Goal: Download file/media

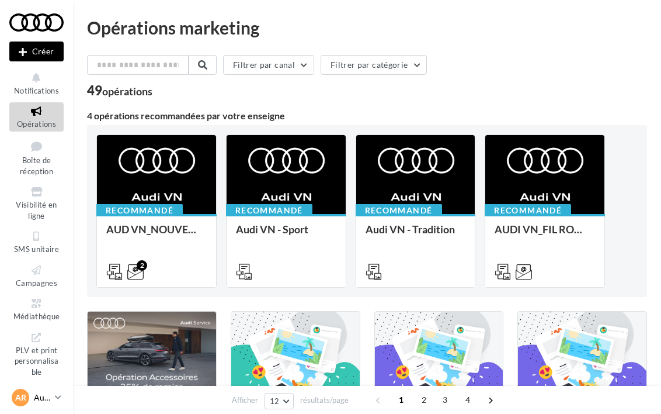
click at [34, 396] on p "Audi [GEOGRAPHIC_DATA]" at bounding box center [42, 397] width 16 height 12
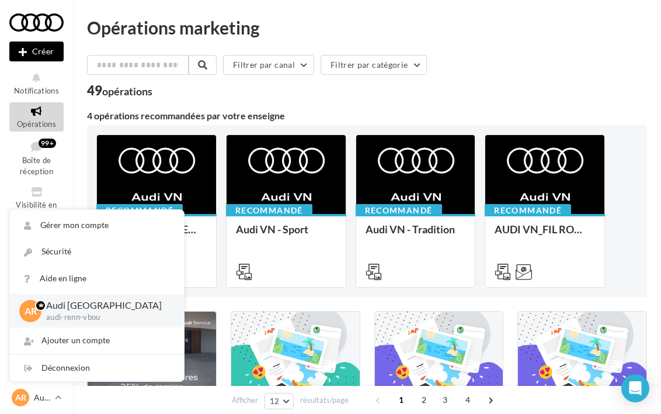
click at [372, 90] on div "49 opérations" at bounding box center [367, 91] width 560 height 15
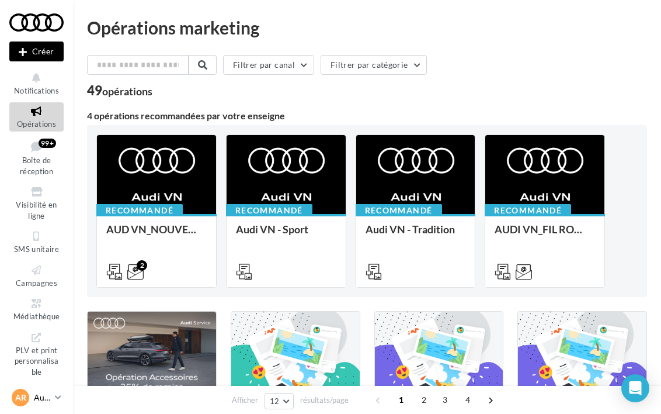
click at [45, 400] on p "Audi [GEOGRAPHIC_DATA]" at bounding box center [42, 397] width 16 height 12
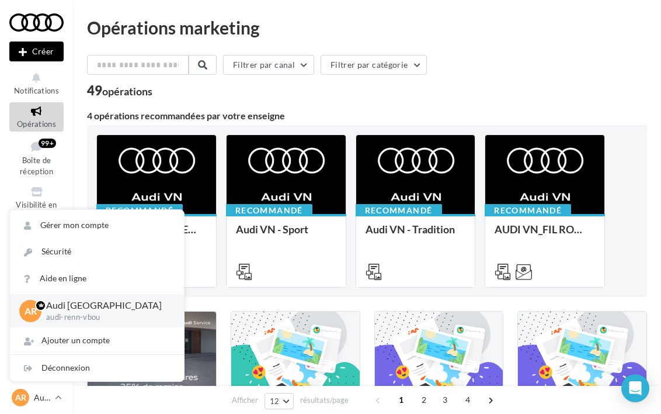
click at [629, 75] on div "Filtrer par canal Filtrer par catégorie" at bounding box center [367, 67] width 560 height 25
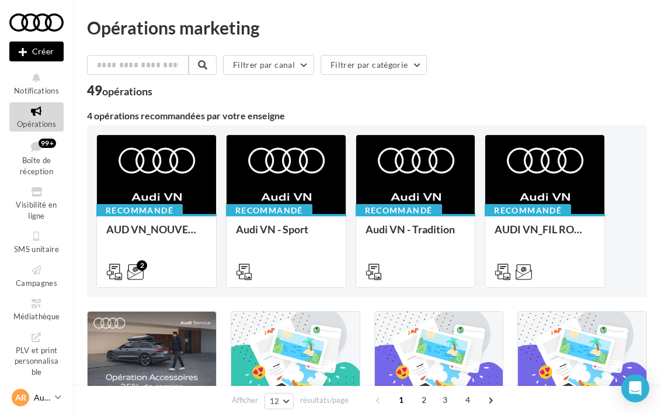
click at [43, 395] on p "Audi [GEOGRAPHIC_DATA]" at bounding box center [42, 397] width 16 height 12
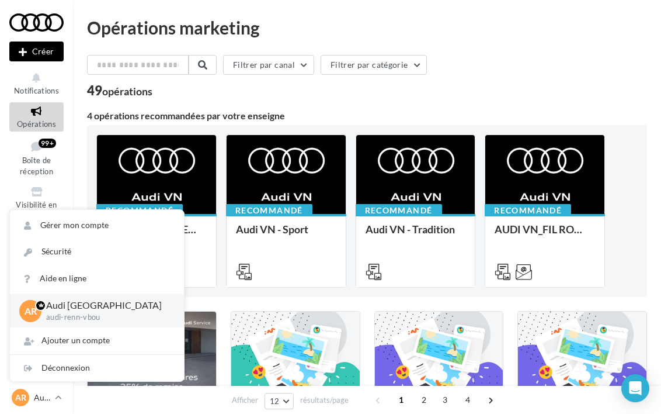
click at [562, 74] on div "Filtrer par canal Filtrer par catégorie" at bounding box center [367, 67] width 560 height 25
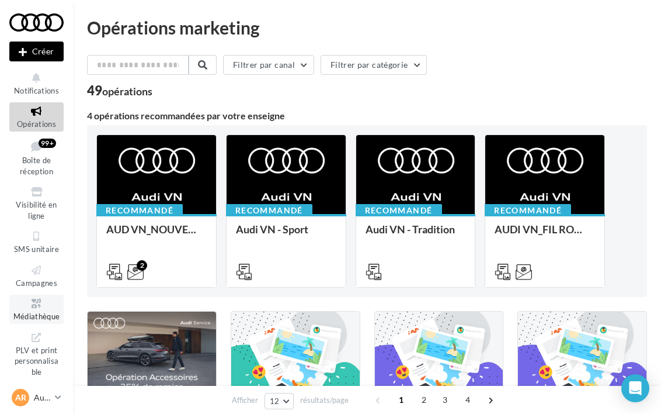
click at [33, 321] on link "Médiathèque" at bounding box center [36, 308] width 54 height 29
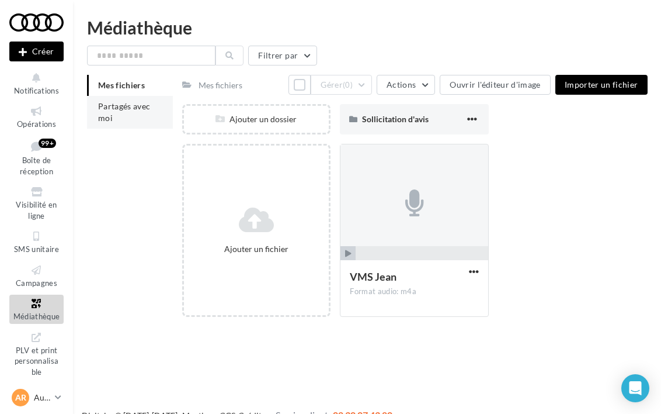
click at [126, 112] on li "Partagés avec moi" at bounding box center [130, 112] width 86 height 33
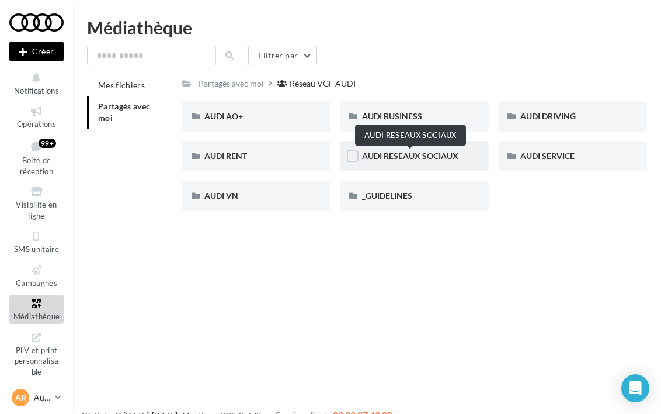
click at [379, 158] on span "AUDI RESEAUX SOCIAUX" at bounding box center [410, 156] width 96 height 10
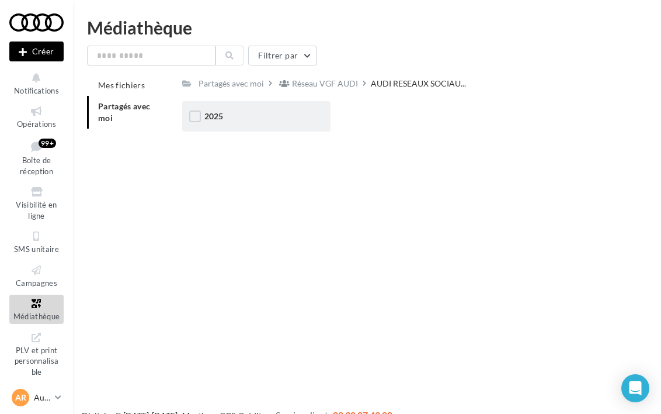
click at [224, 127] on div "2025" at bounding box center [256, 116] width 149 height 30
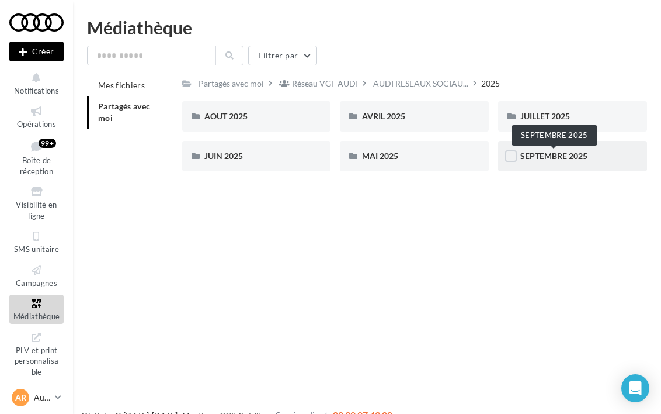
click at [559, 158] on span "SEPTEMBRE 2025" at bounding box center [554, 156] width 67 height 10
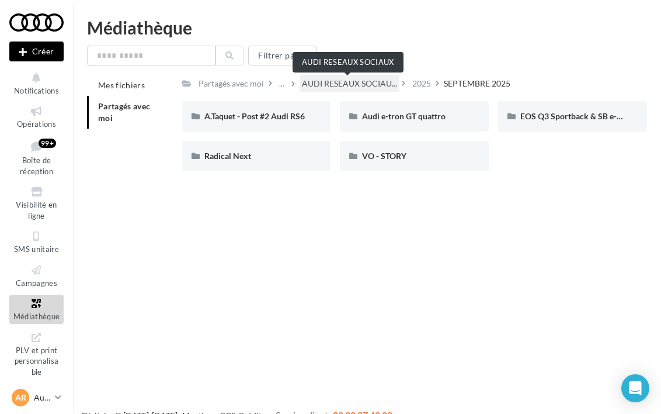
click at [337, 84] on span "AUDI RESEAUX SOCIAU..." at bounding box center [349, 84] width 95 height 12
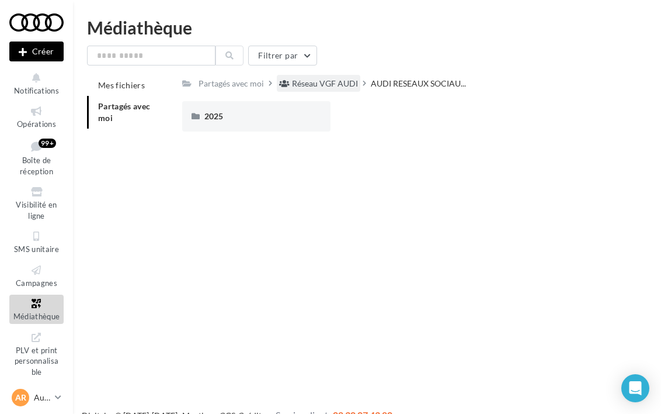
click at [316, 82] on div "Réseau VGF AUDI" at bounding box center [325, 84] width 66 height 12
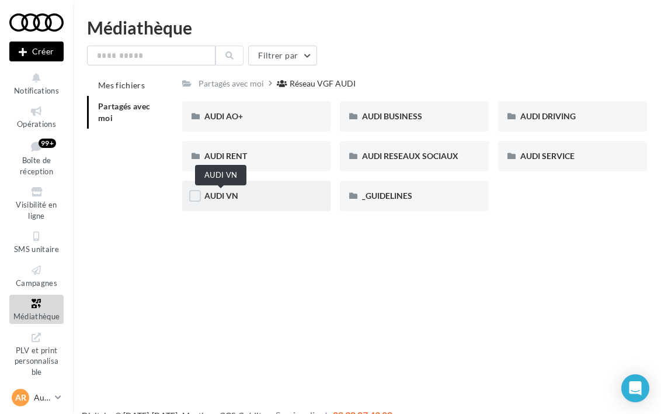
click at [238, 194] on span "AUDI VN" at bounding box center [221, 195] width 34 height 10
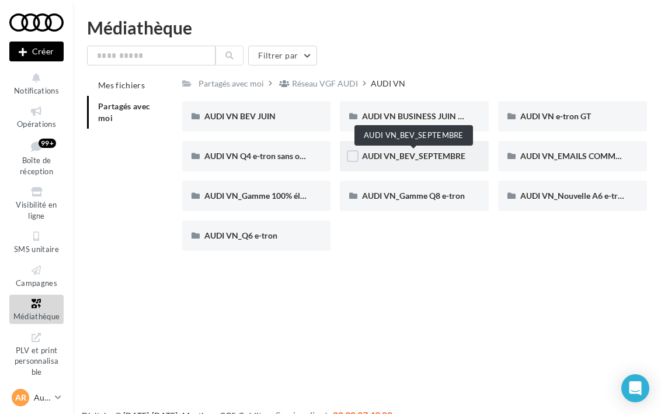
click at [383, 160] on span "AUDI VN_BEV_SEPTEMBRE" at bounding box center [413, 156] width 103 height 10
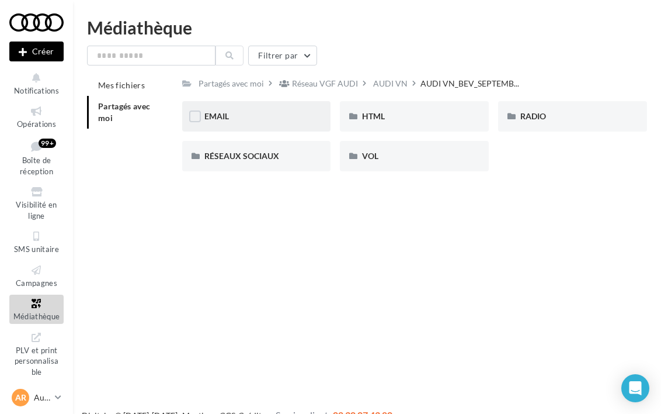
click at [266, 119] on div "EMAIL" at bounding box center [256, 116] width 105 height 12
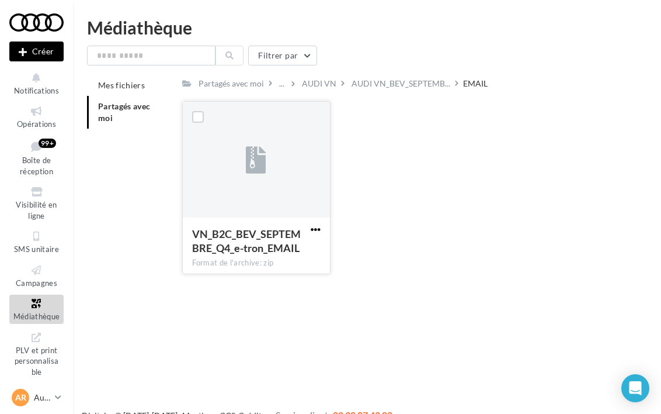
click at [317, 232] on span "button" at bounding box center [316, 229] width 10 height 10
click at [276, 250] on button "Télécharger" at bounding box center [264, 252] width 117 height 30
click at [48, 395] on p "Audi [GEOGRAPHIC_DATA]" at bounding box center [42, 397] width 16 height 12
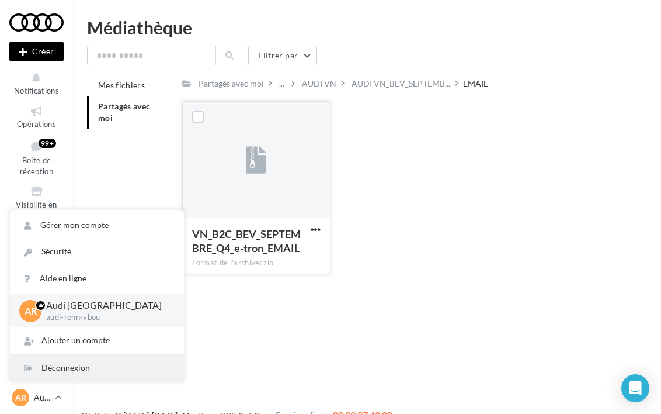
click at [67, 363] on div "Déconnexion" at bounding box center [97, 368] width 174 height 26
